Goal: Task Accomplishment & Management: Manage account settings

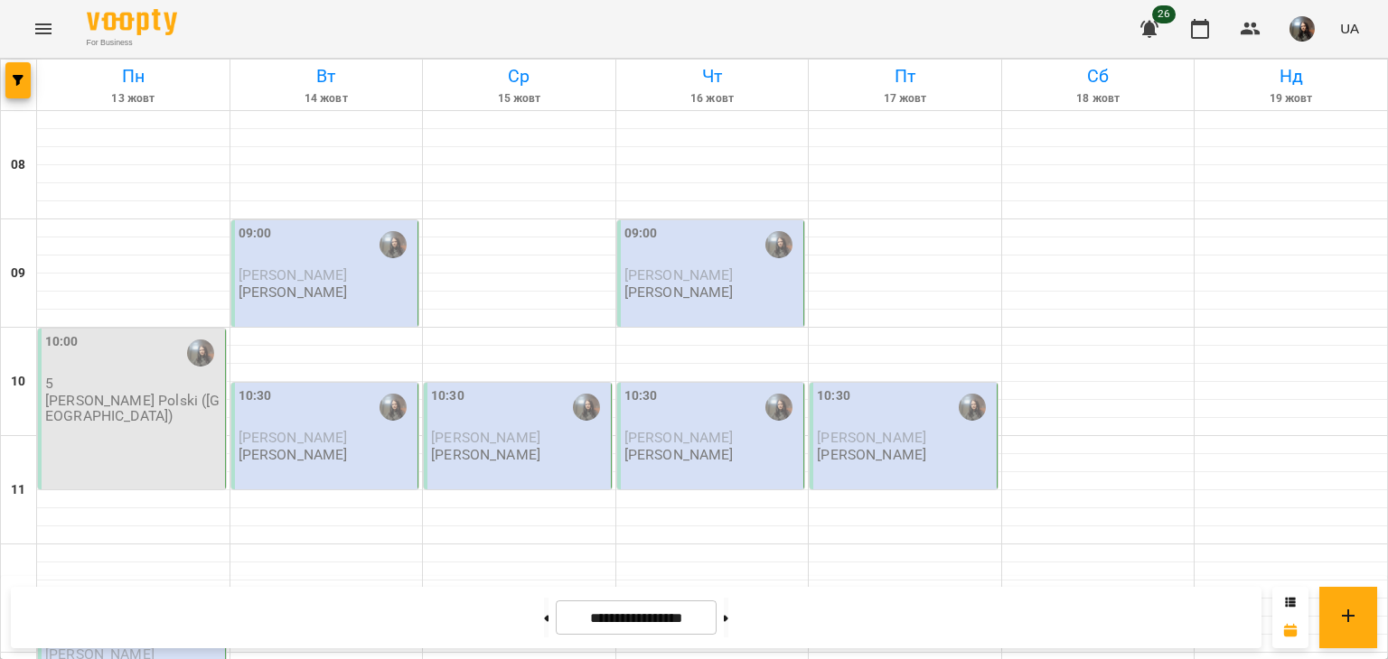
scroll to position [452, 0]
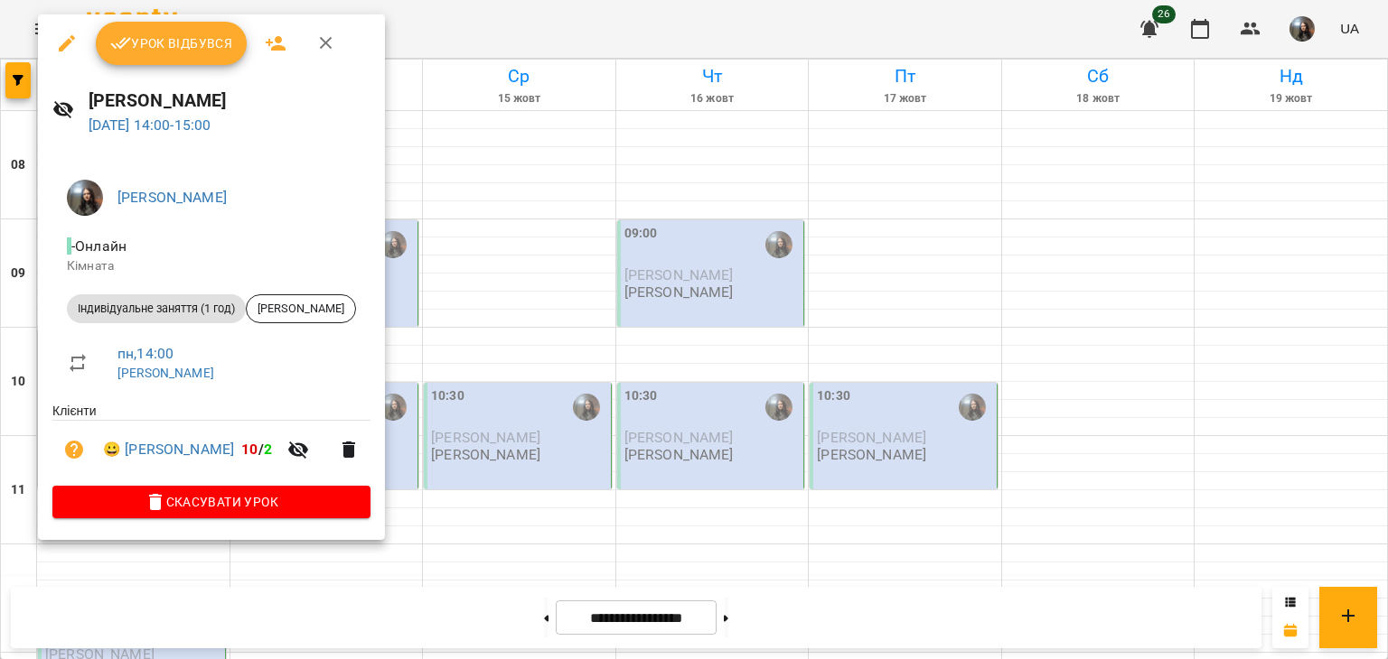
click at [575, 247] on div at bounding box center [694, 329] width 1388 height 659
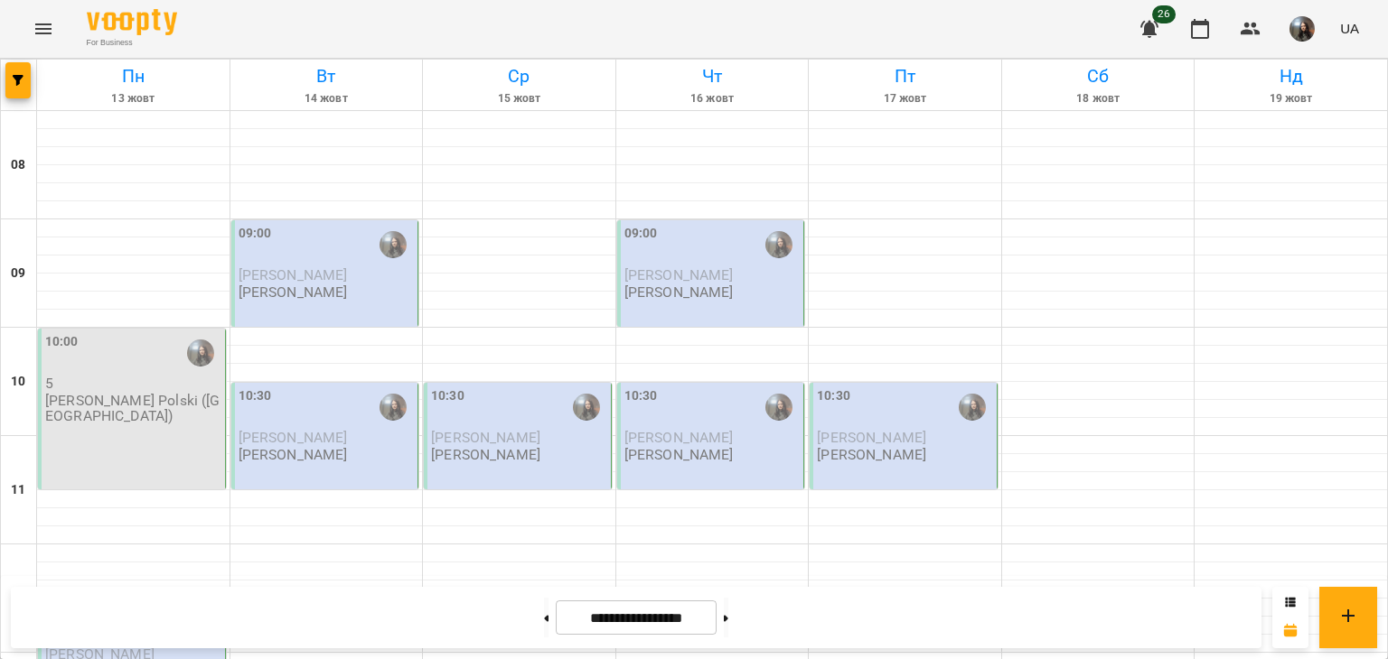
scroll to position [632, 0]
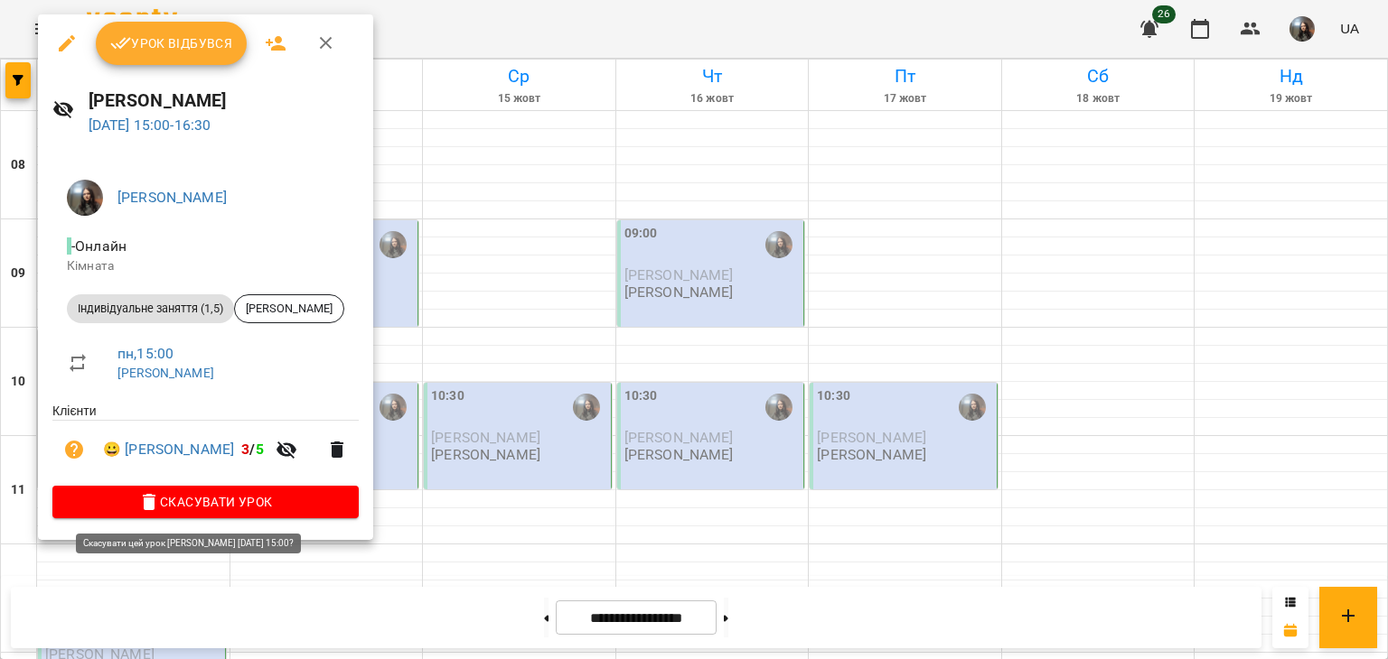
click at [210, 509] on span "Скасувати Урок" at bounding box center [205, 502] width 277 height 22
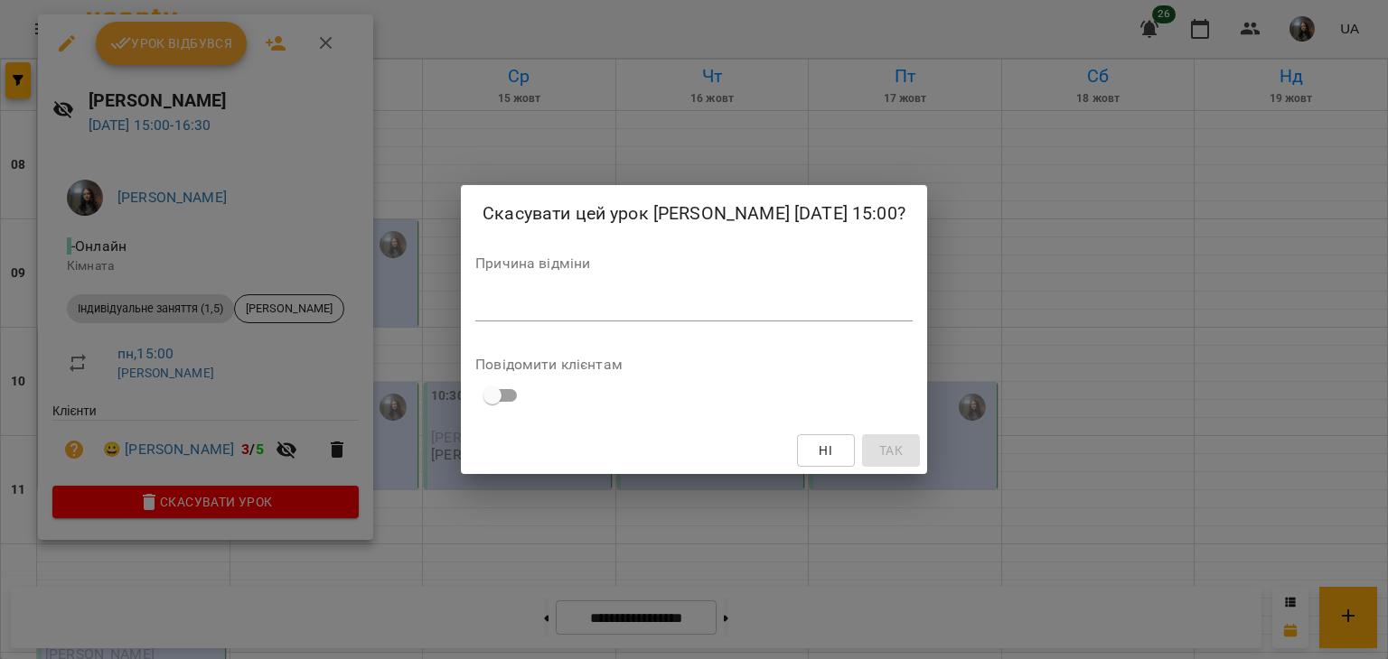
click at [475, 315] on textarea at bounding box center [693, 306] width 437 height 17
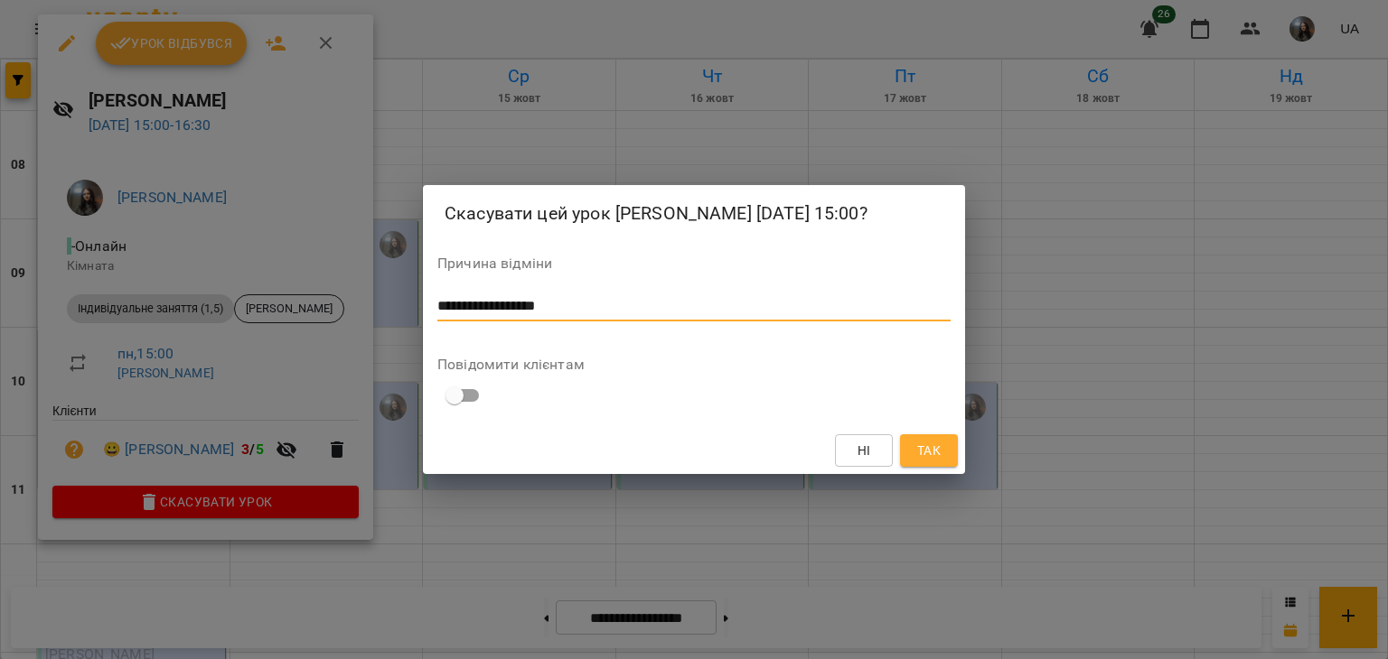
type textarea "**********"
click at [940, 467] on button "Так" at bounding box center [929, 451] width 58 height 33
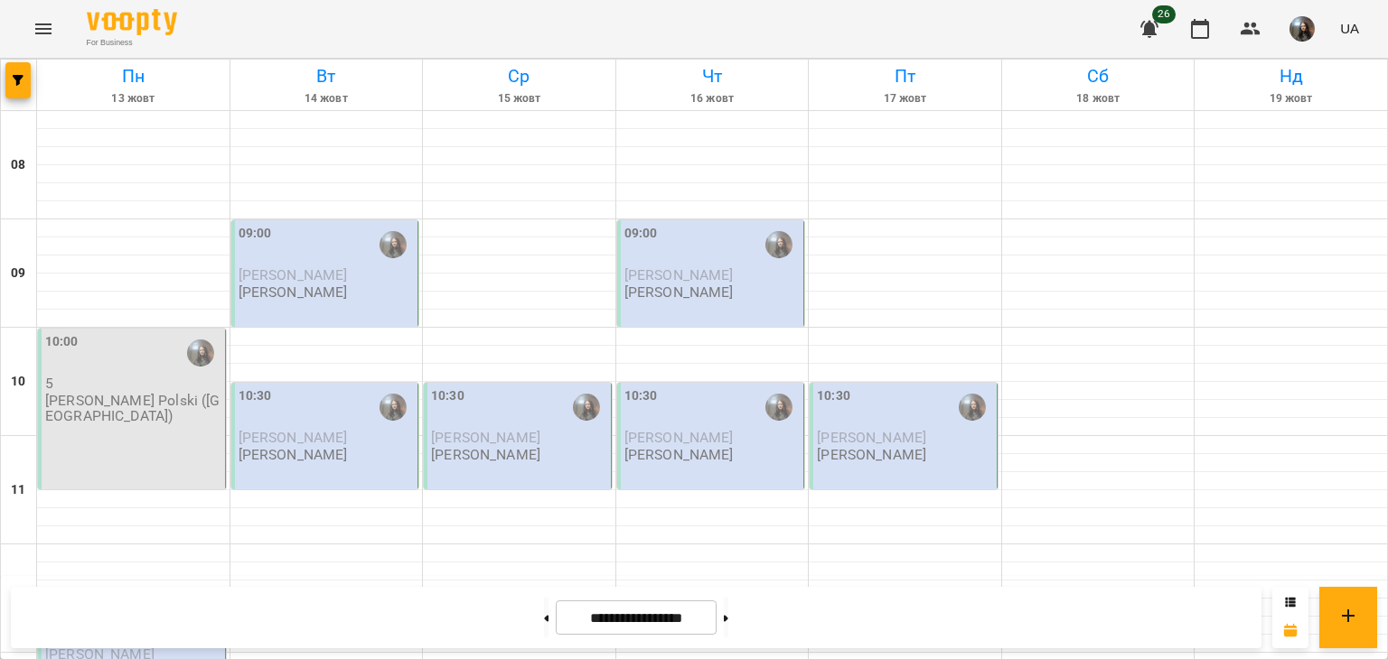
scroll to position [452, 0]
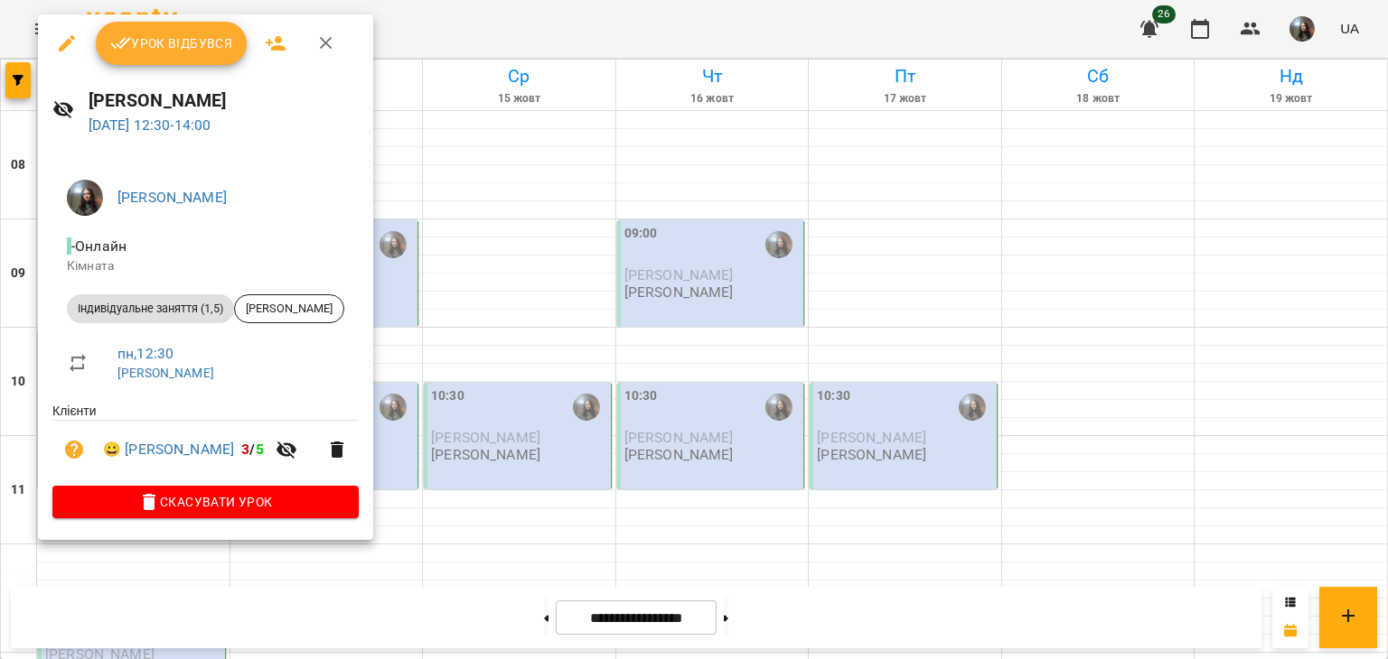
click at [166, 36] on span "Урок відбувся" at bounding box center [171, 44] width 123 height 22
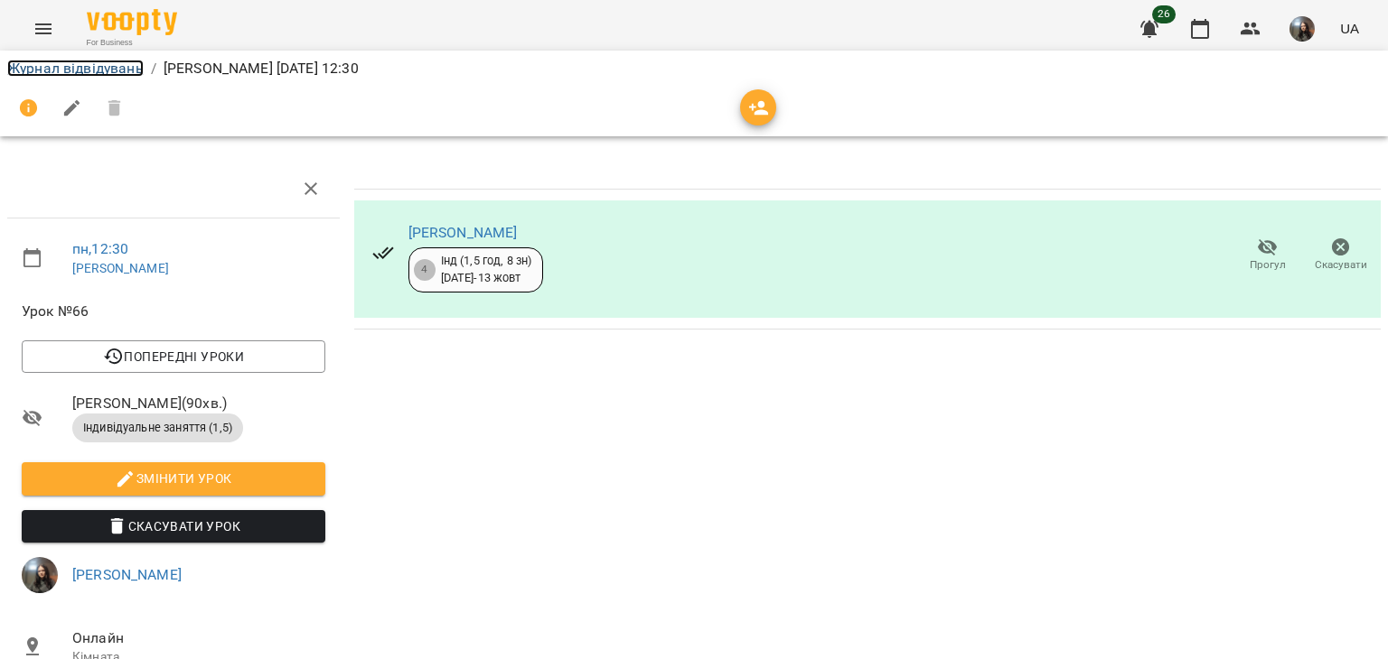
click at [51, 69] on link "Журнал відвідувань" at bounding box center [75, 68] width 136 height 17
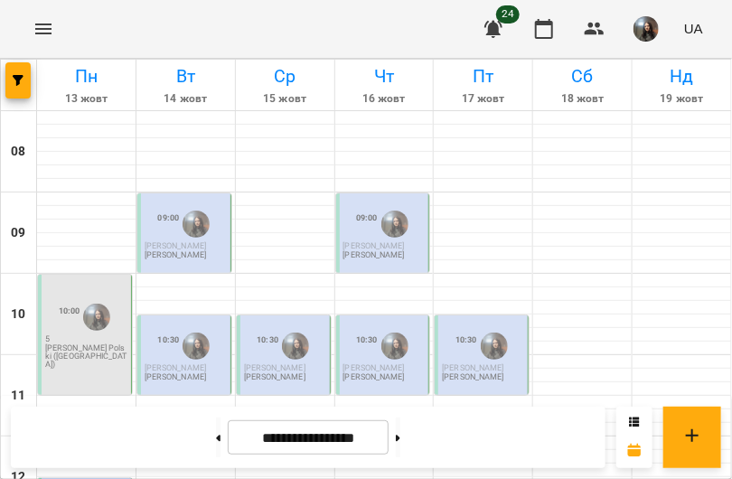
scroll to position [90, 0]
